Goal: Find specific page/section: Find specific page/section

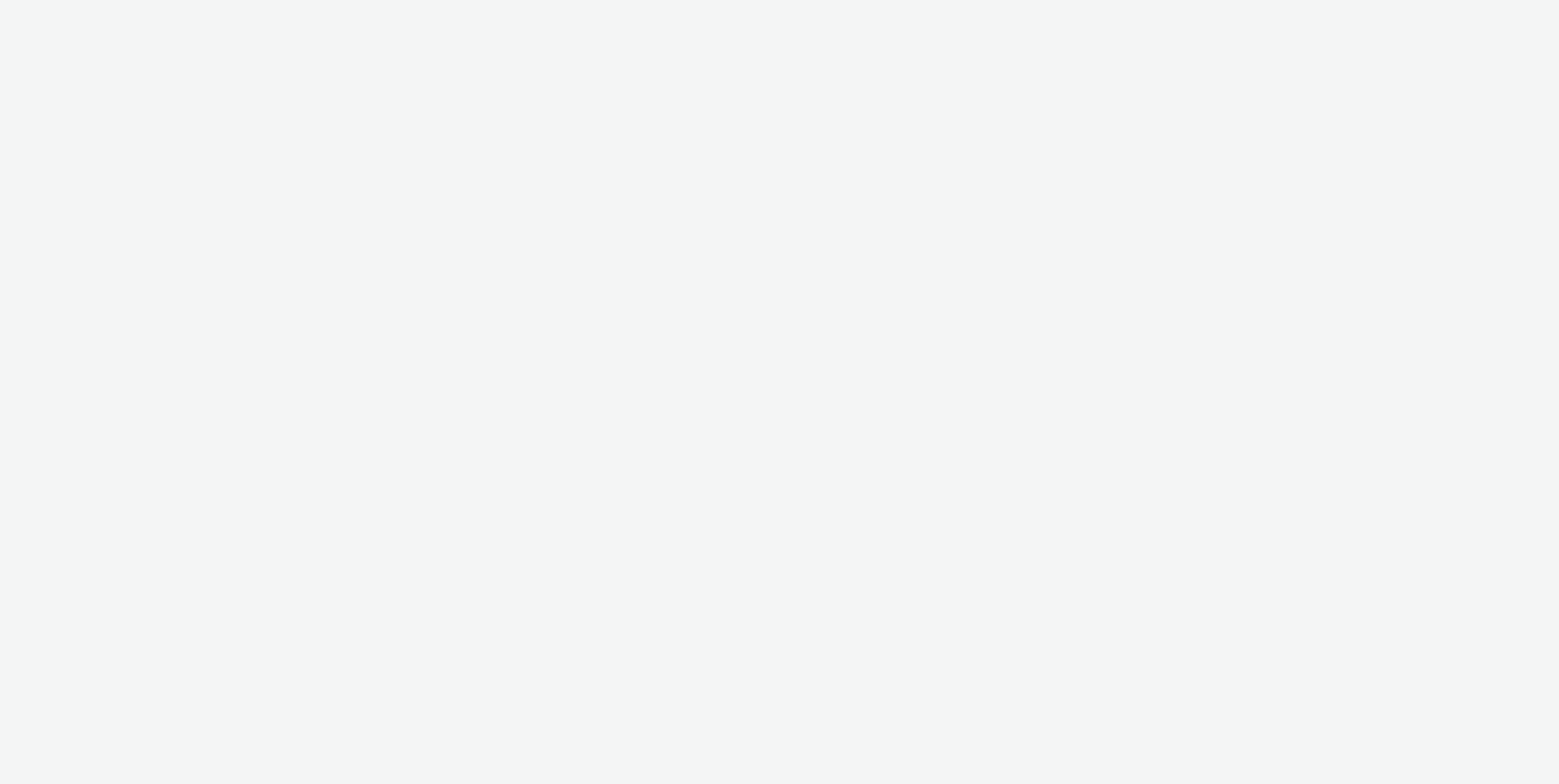
select select "ac009755-aa48-4799-8050-7a339a378eb8"
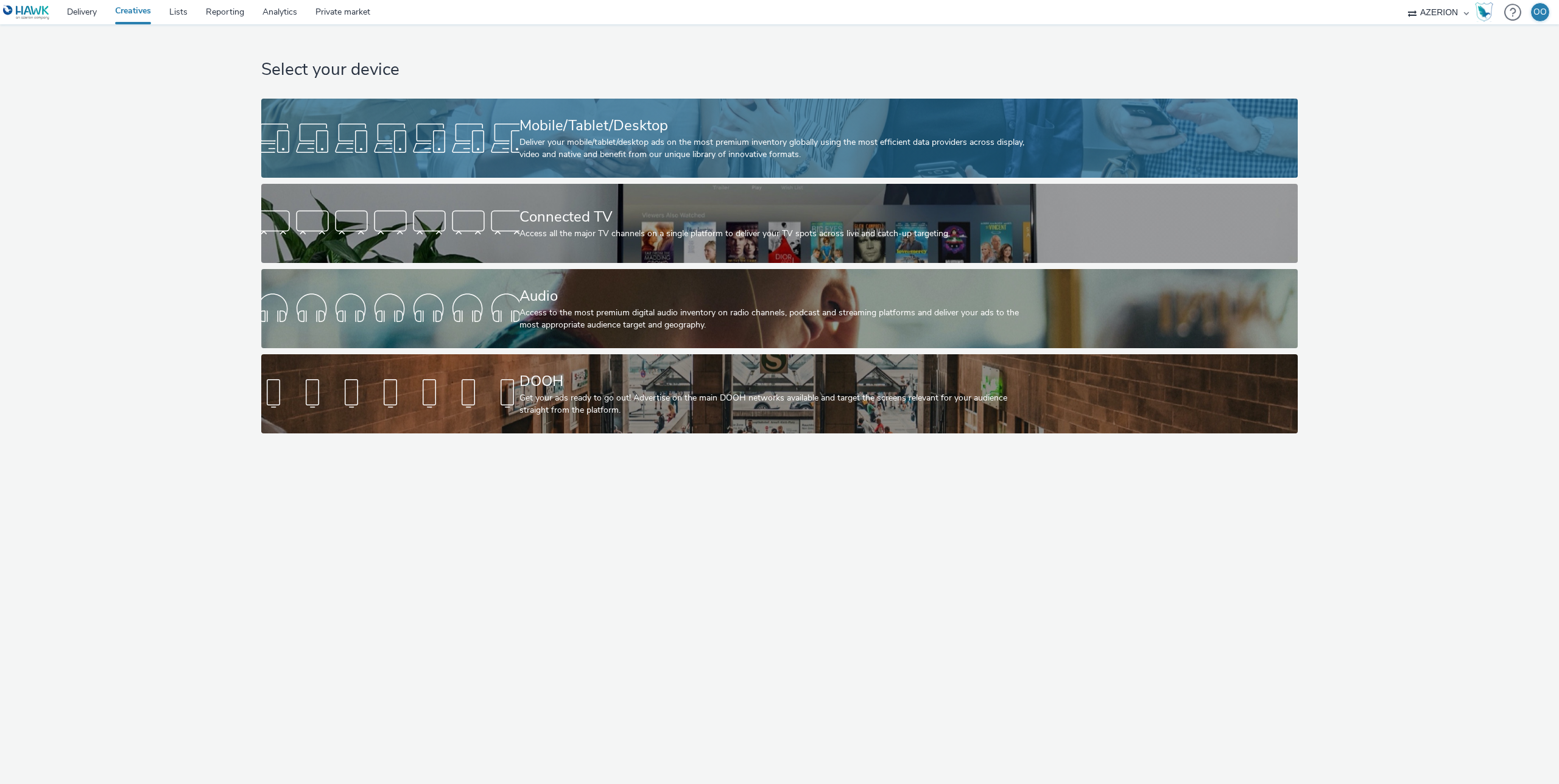
click at [419, 148] on div at bounding box center [390, 138] width 258 height 39
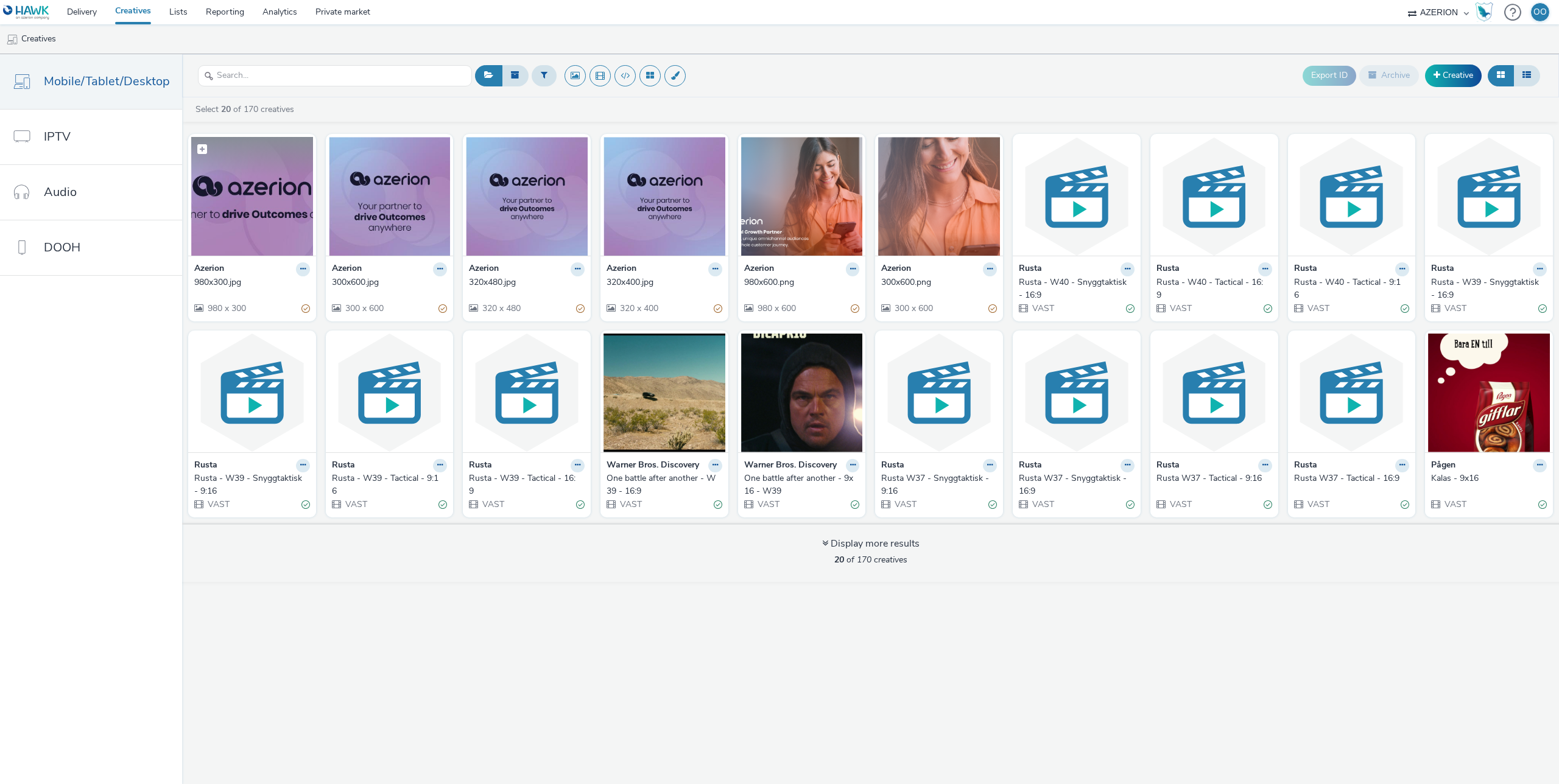
click at [279, 194] on img at bounding box center [252, 197] width 122 height 119
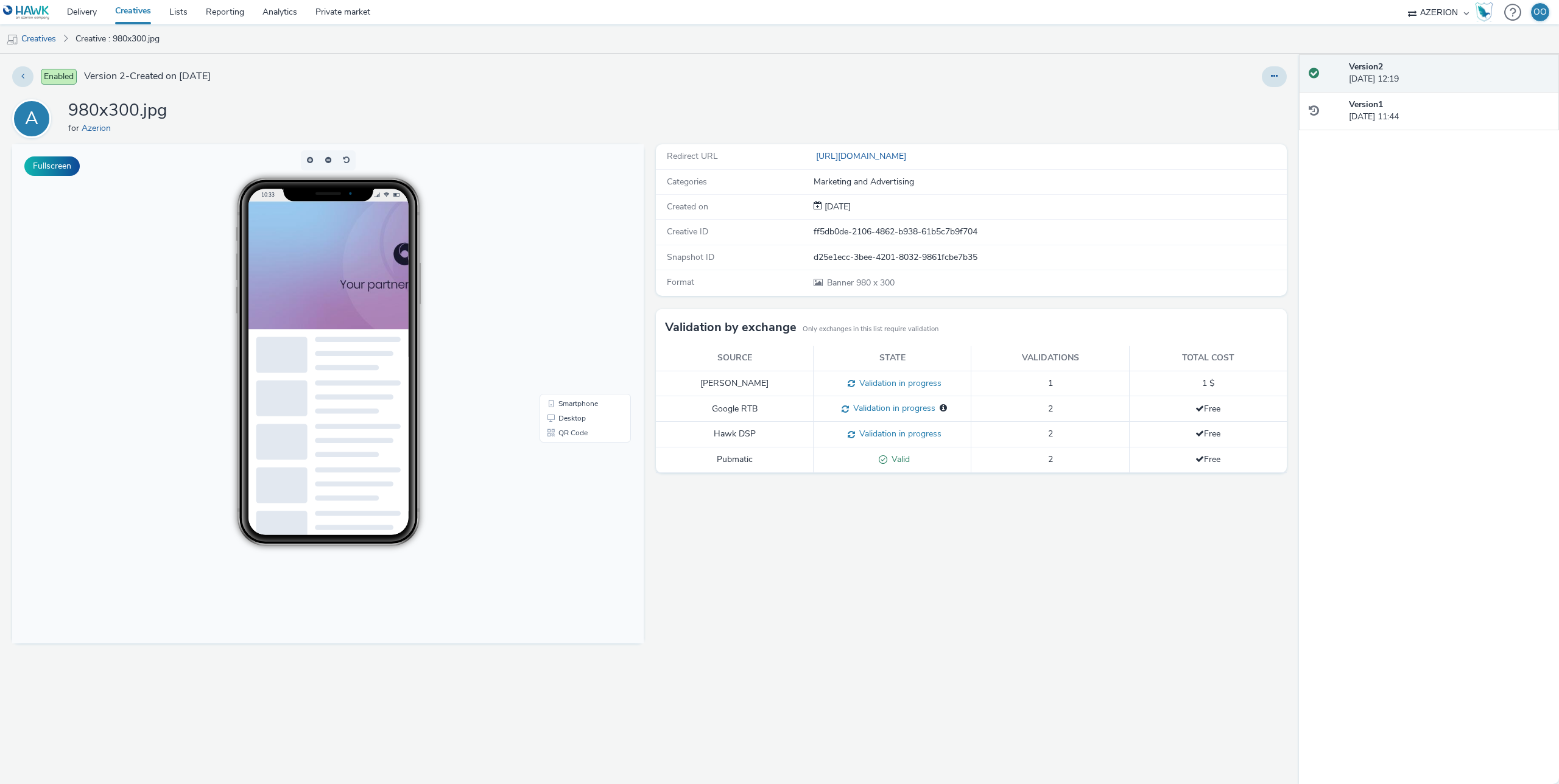
drag, startPoint x: 927, startPoint y: 532, endPoint x: 914, endPoint y: 510, distance: 25.6
click at [928, 532] on div "Redirect URL [URL][DOMAIN_NAME] Categories Marketing and Advertising Created on…" at bounding box center [969, 464] width 638 height 640
click at [46, 39] on link "Creatives" at bounding box center [31, 39] width 62 height 29
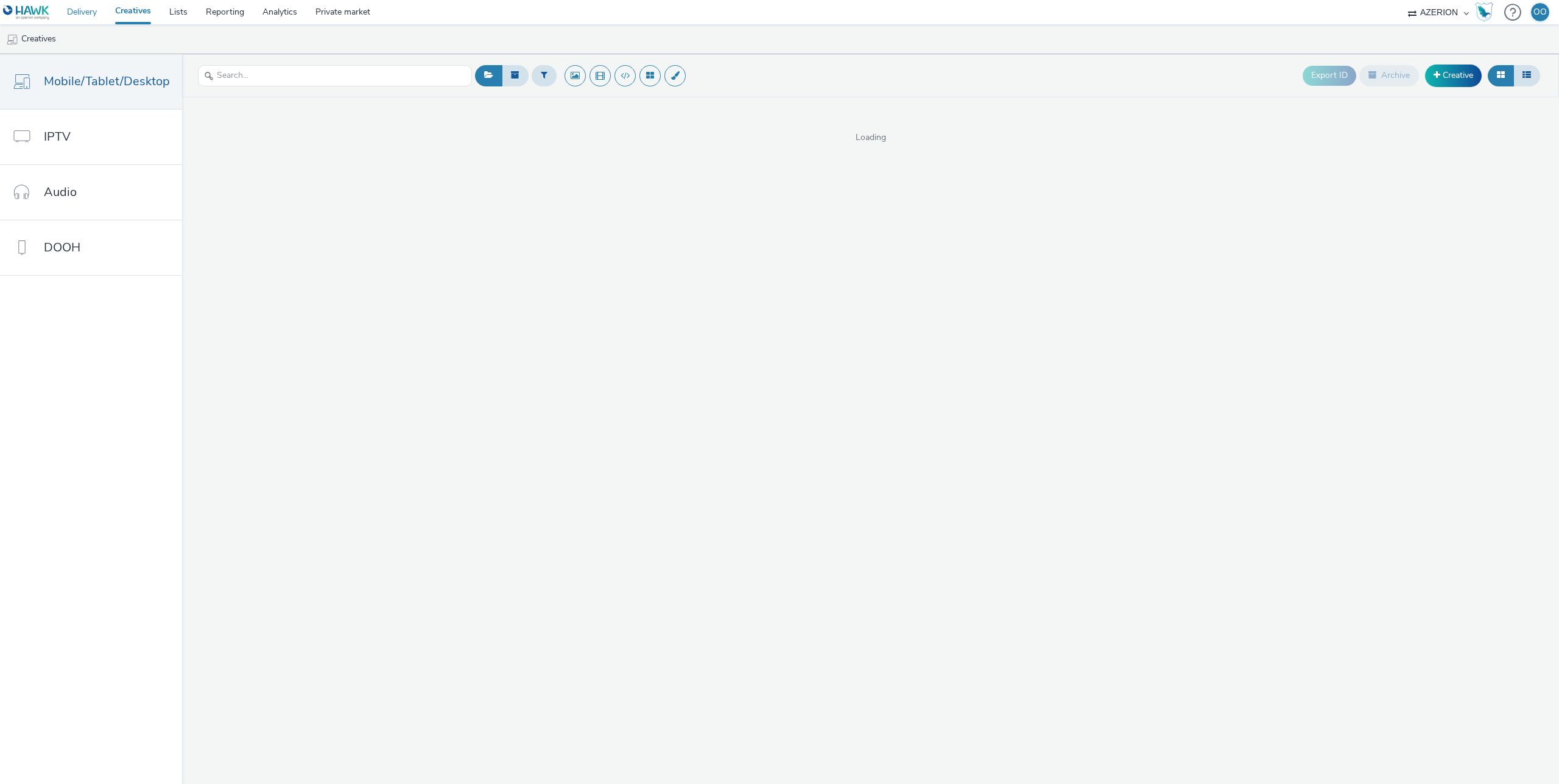
click at [94, 12] on link "Delivery" at bounding box center [81, 12] width 48 height 25
